Goal: Task Accomplishment & Management: Use online tool/utility

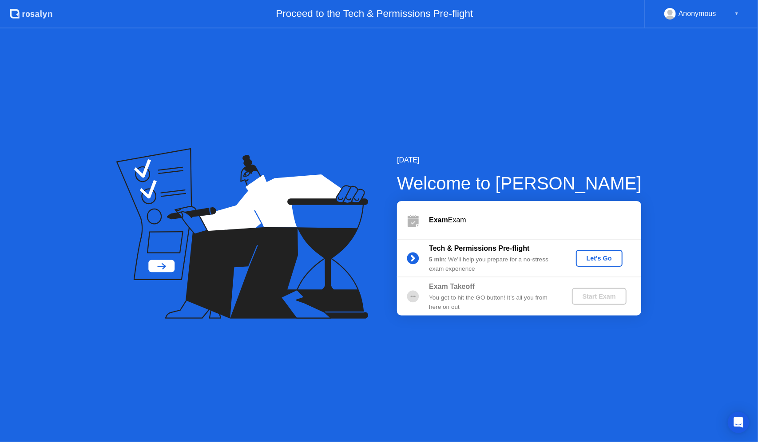
click at [592, 259] on div "Let's Go" at bounding box center [600, 258] width 40 height 7
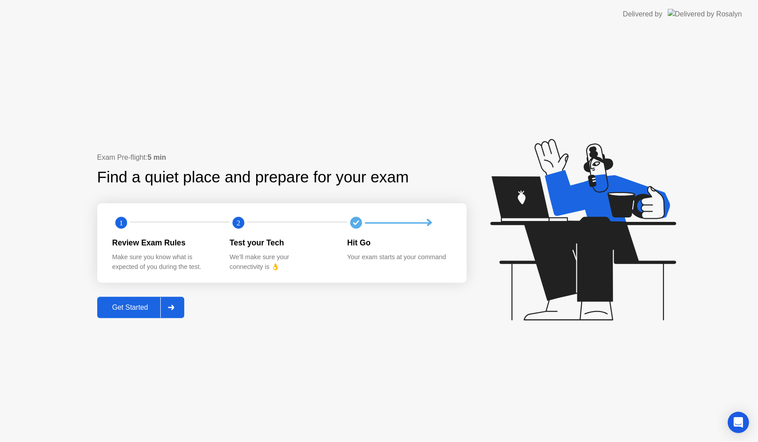
click at [172, 314] on div at bounding box center [170, 308] width 21 height 20
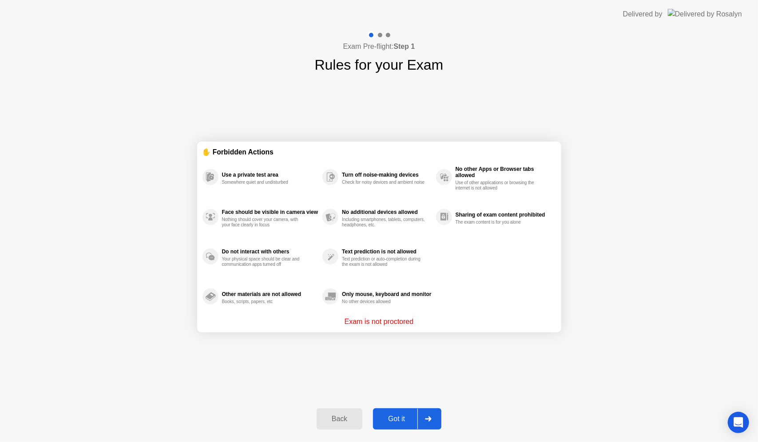
click at [428, 419] on icon at bounding box center [428, 419] width 6 height 5
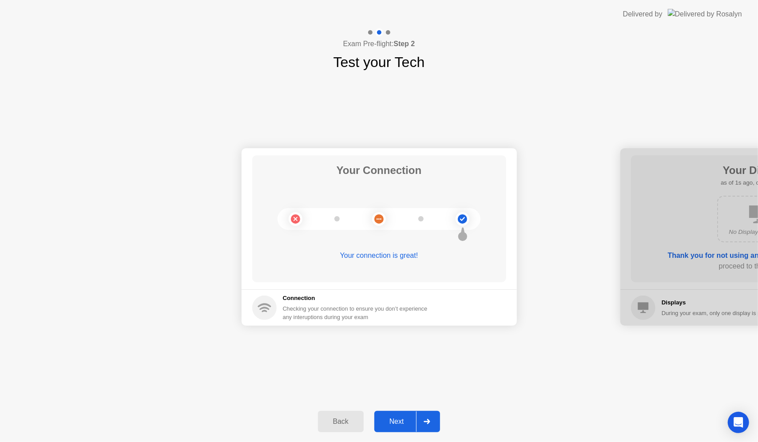
click at [425, 417] on div at bounding box center [426, 422] width 21 height 20
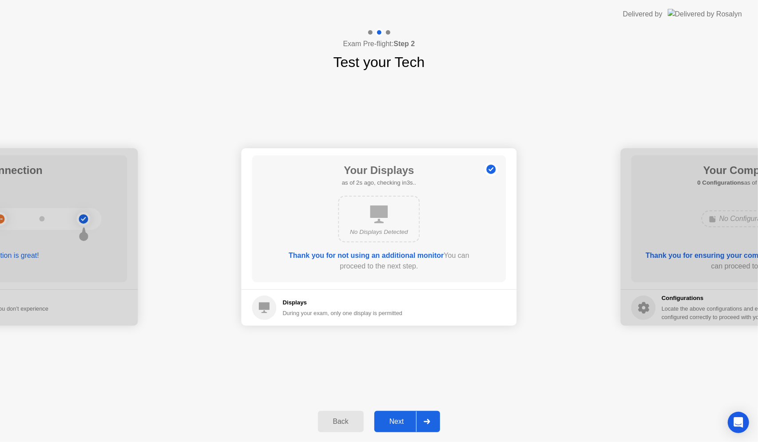
click at [425, 417] on div at bounding box center [426, 422] width 21 height 20
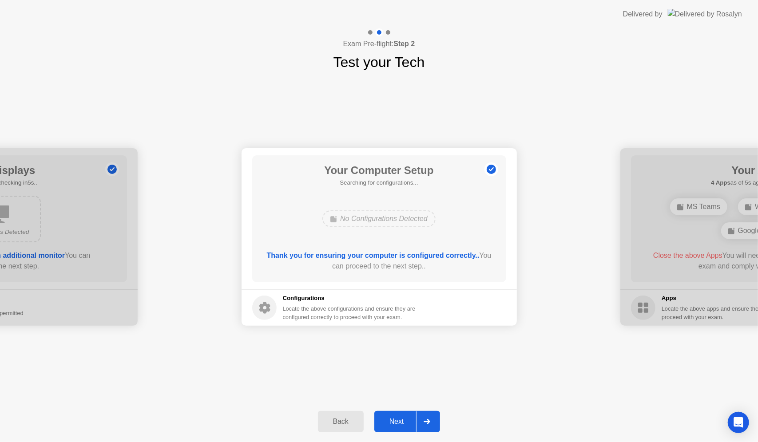
click at [424, 416] on div at bounding box center [426, 422] width 21 height 20
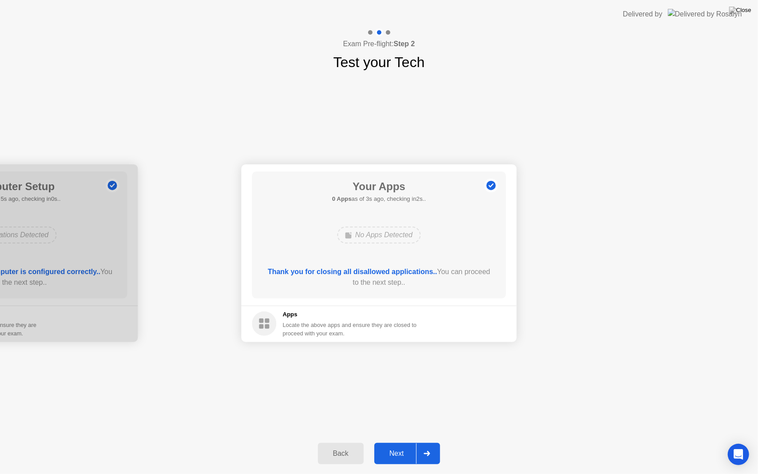
click at [429, 442] on icon at bounding box center [427, 453] width 6 height 5
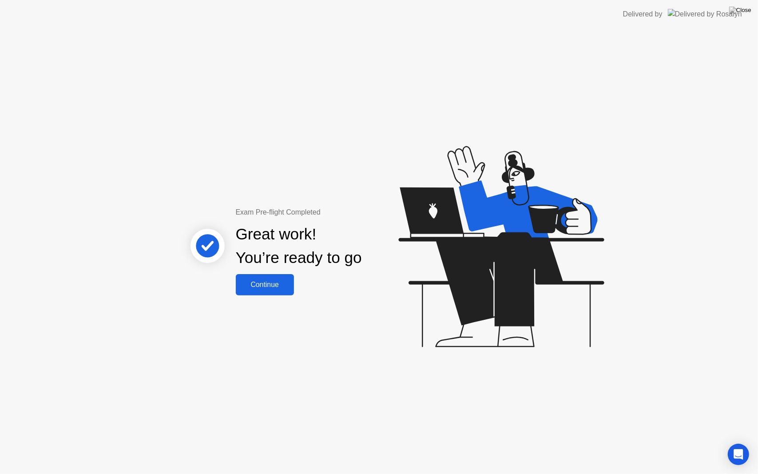
click at [270, 292] on button "Continue" at bounding box center [265, 284] width 58 height 21
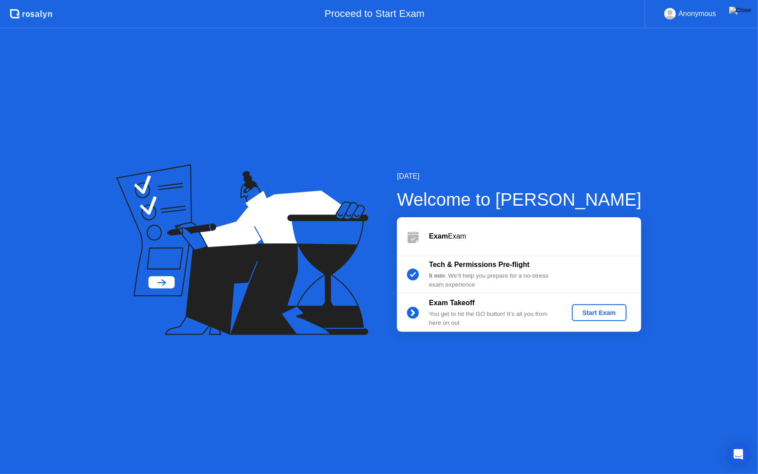
click at [602, 312] on div "Start Exam" at bounding box center [600, 312] width 48 height 7
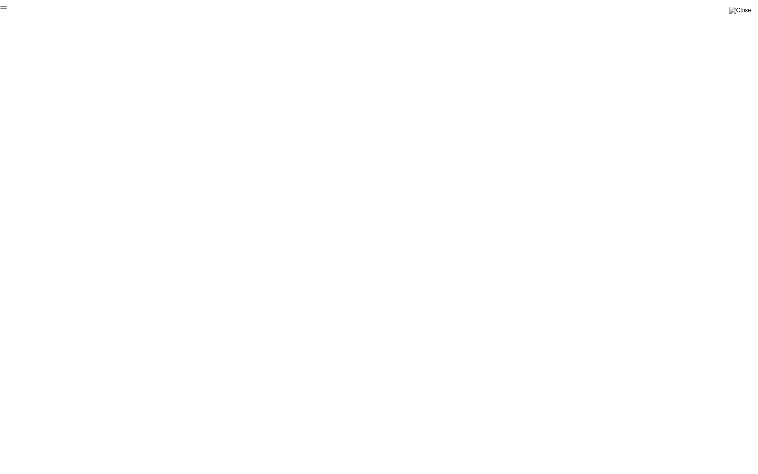
click div "End Proctoring Session"
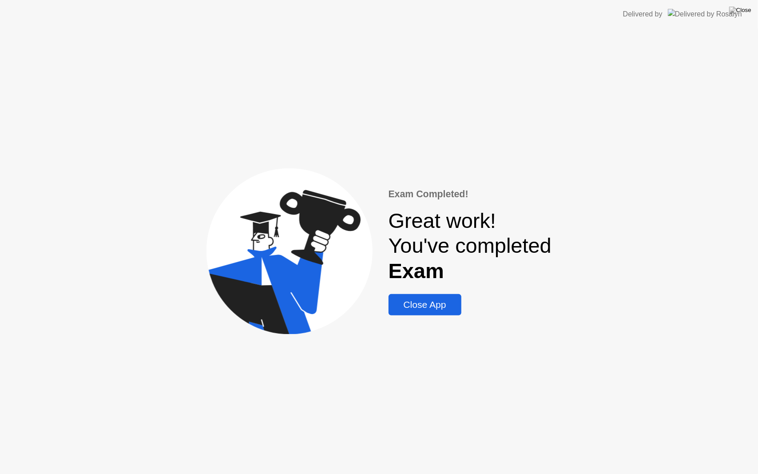
click at [406, 300] on div "Close App" at bounding box center [425, 304] width 68 height 11
